Goal: Task Accomplishment & Management: Use online tool/utility

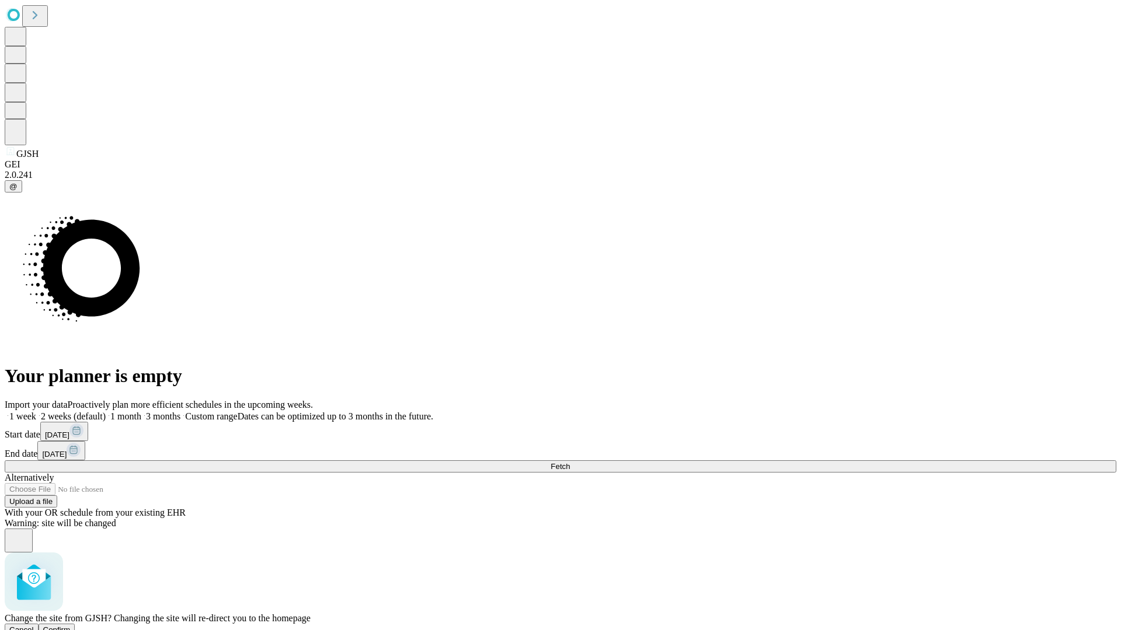
click at [71, 626] on span "Confirm" at bounding box center [56, 630] width 27 height 9
click at [141, 412] on label "1 month" at bounding box center [124, 417] width 36 height 10
click at [570, 462] on span "Fetch" at bounding box center [559, 466] width 19 height 9
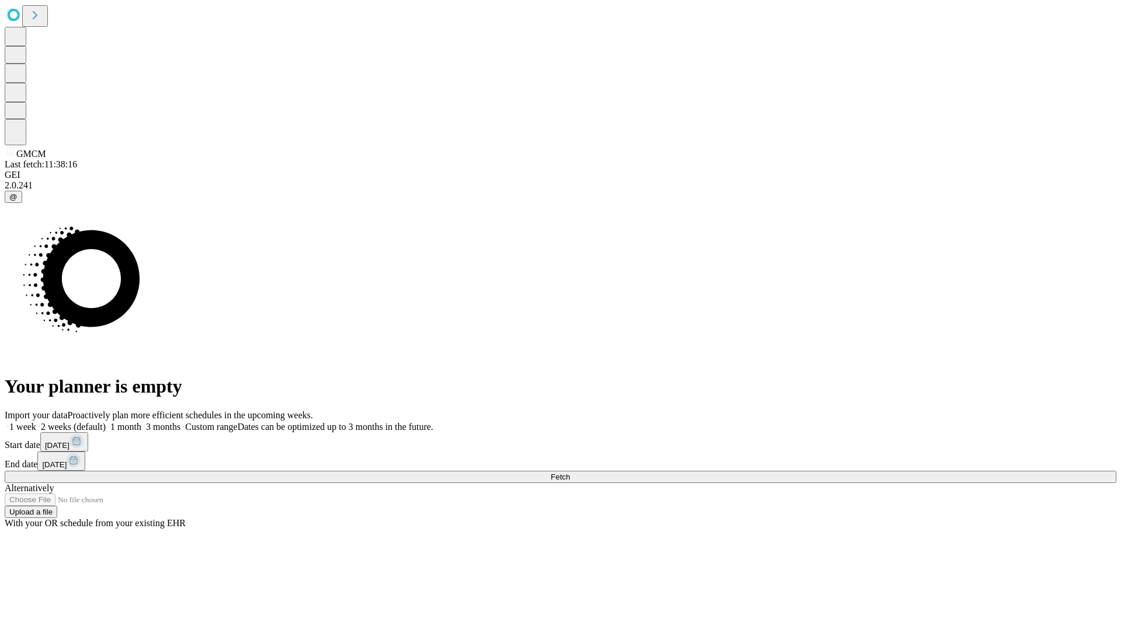
click at [141, 422] on label "1 month" at bounding box center [124, 427] width 36 height 10
click at [570, 473] on span "Fetch" at bounding box center [559, 477] width 19 height 9
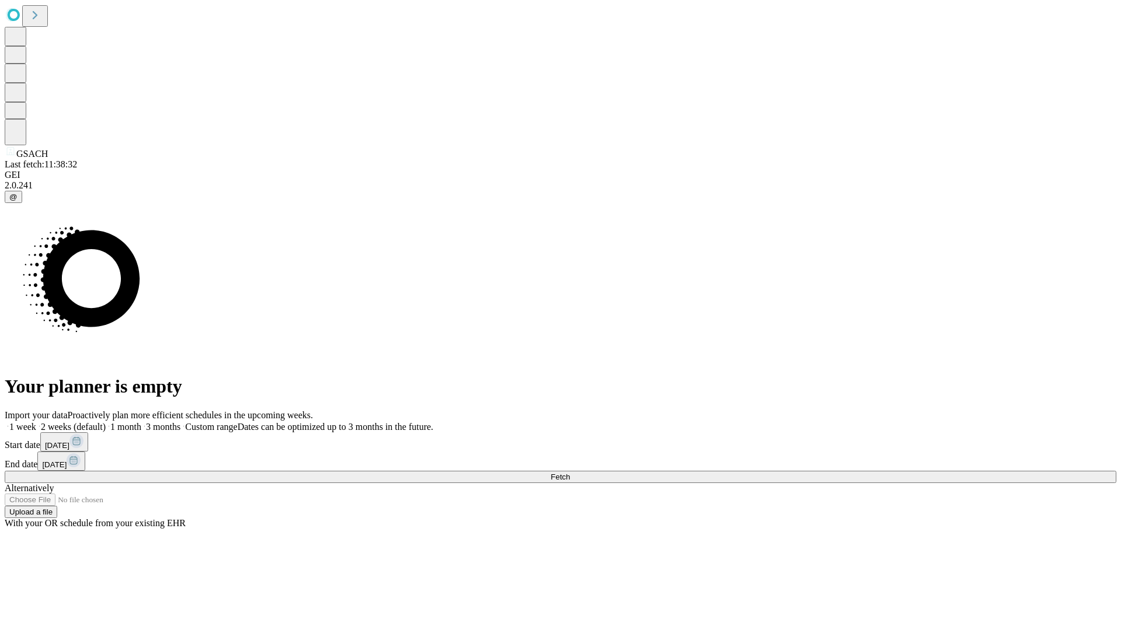
click at [570, 473] on span "Fetch" at bounding box center [559, 477] width 19 height 9
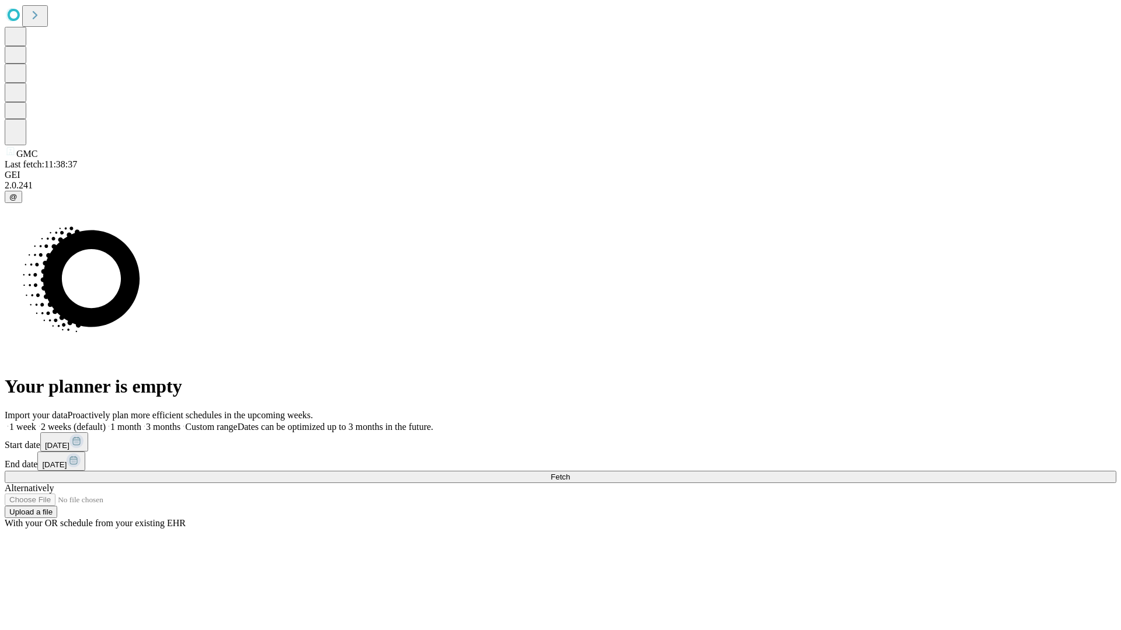
click at [141, 422] on label "1 month" at bounding box center [124, 427] width 36 height 10
click at [570, 473] on span "Fetch" at bounding box center [559, 477] width 19 height 9
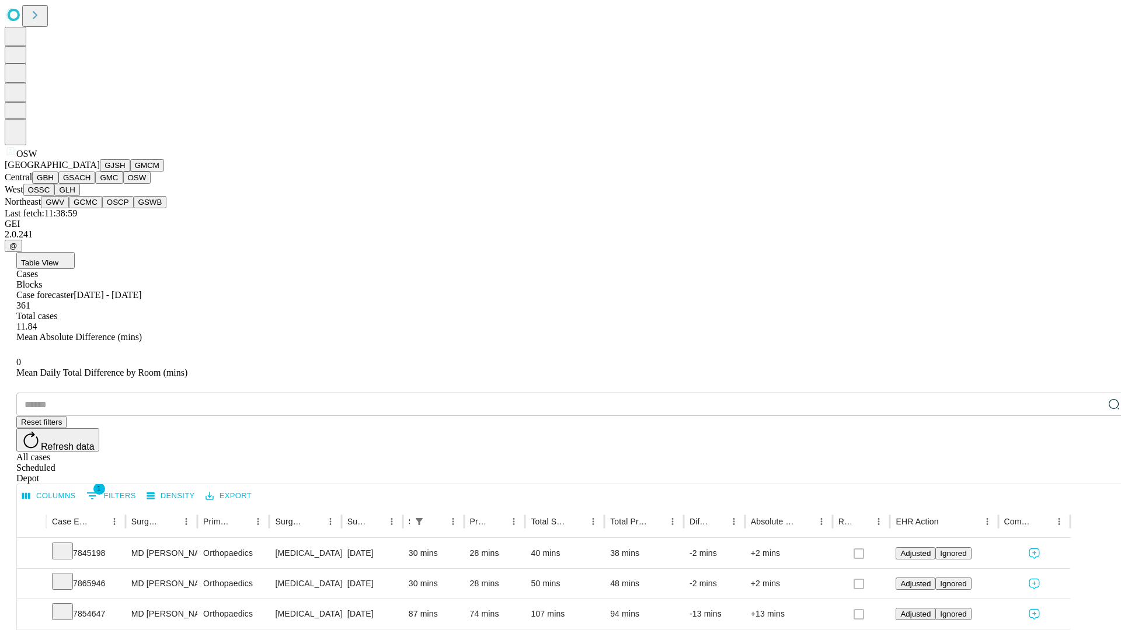
click at [55, 196] on button "OSSC" at bounding box center [39, 190] width 32 height 12
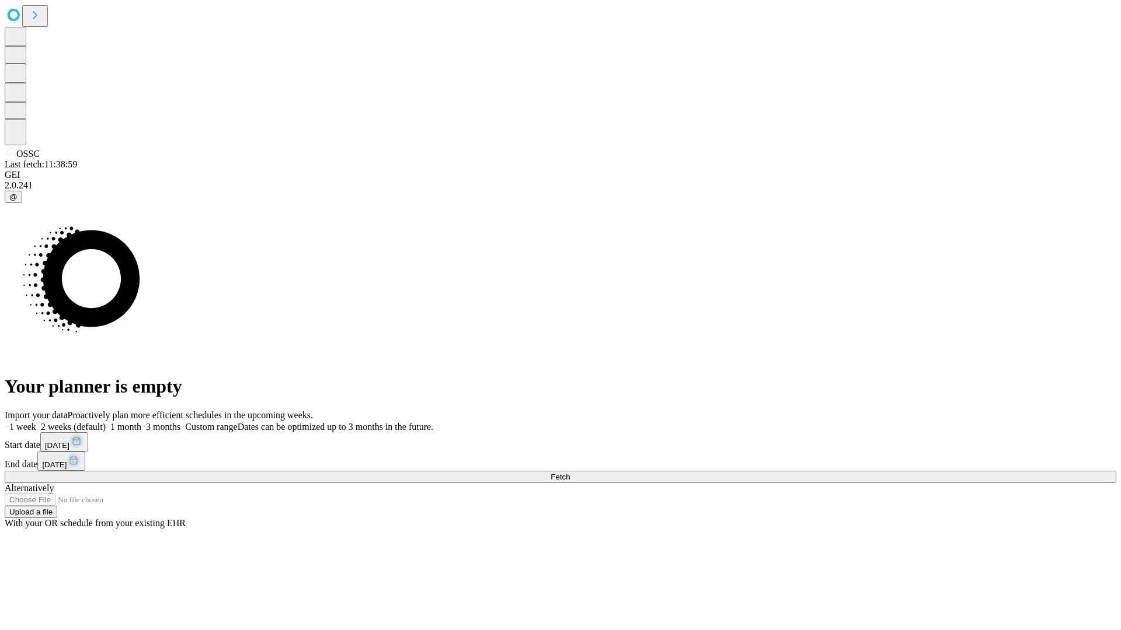
click at [141, 422] on label "1 month" at bounding box center [124, 427] width 36 height 10
click at [570, 473] on span "Fetch" at bounding box center [559, 477] width 19 height 9
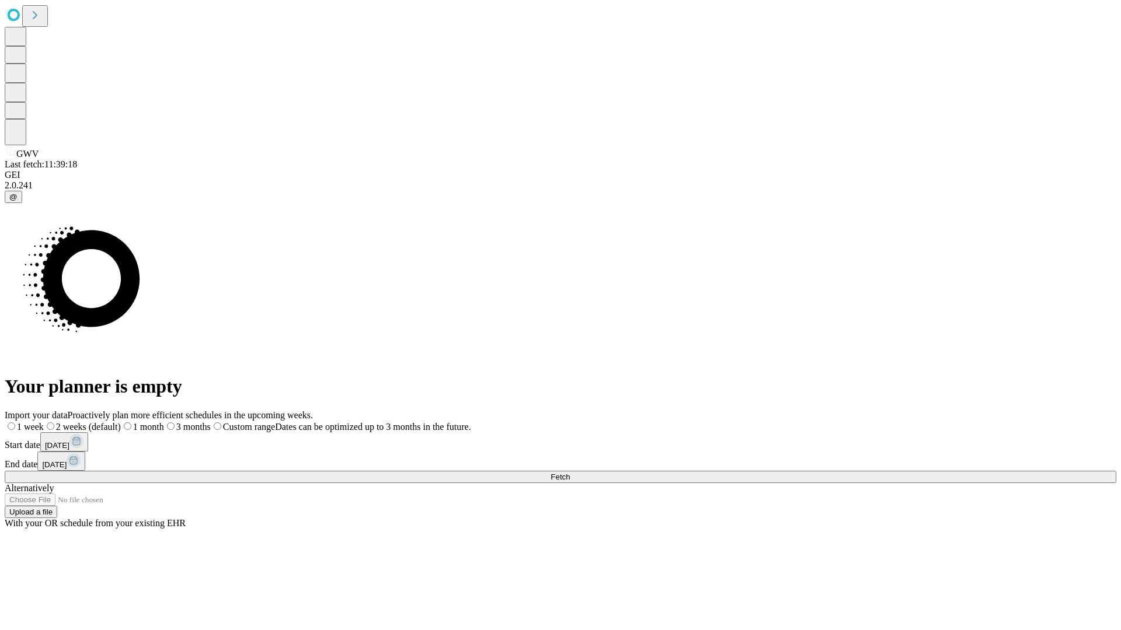
click at [164, 422] on label "1 month" at bounding box center [142, 427] width 43 height 10
click at [570, 473] on span "Fetch" at bounding box center [559, 477] width 19 height 9
